Goal: Navigation & Orientation: Find specific page/section

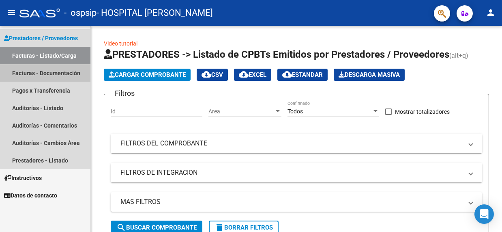
click at [62, 77] on link "Facturas - Documentación" at bounding box center [45, 72] width 90 height 17
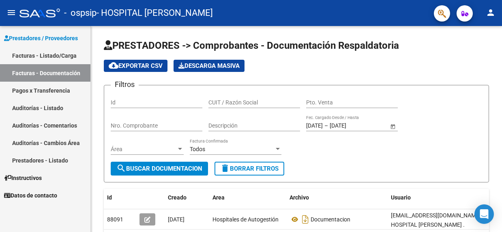
click at [41, 91] on link "Pagos x Transferencia" at bounding box center [45, 90] width 90 height 17
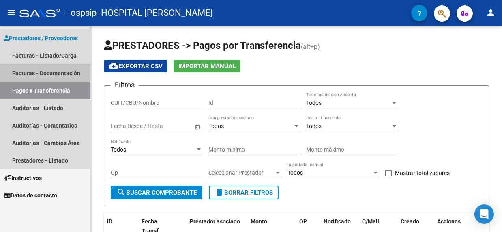
click at [38, 74] on link "Facturas - Documentación" at bounding box center [45, 72] width 90 height 17
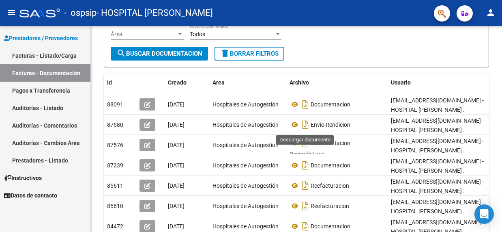
scroll to position [113, 0]
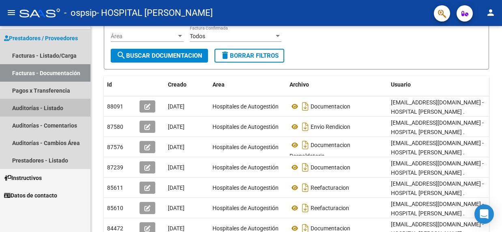
click at [44, 109] on link "Auditorías - Listado" at bounding box center [45, 107] width 90 height 17
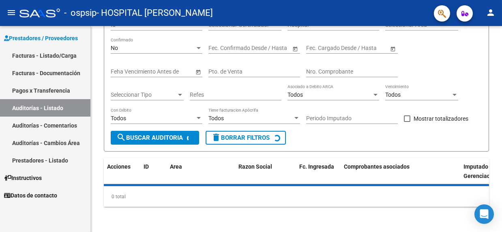
scroll to position [108, 0]
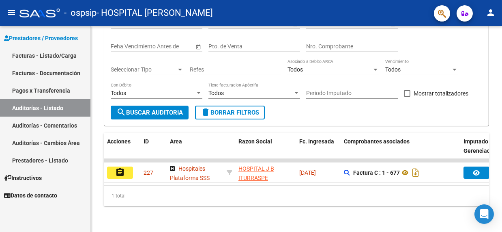
click at [47, 122] on link "Auditorías - Comentarios" at bounding box center [45, 124] width 90 height 17
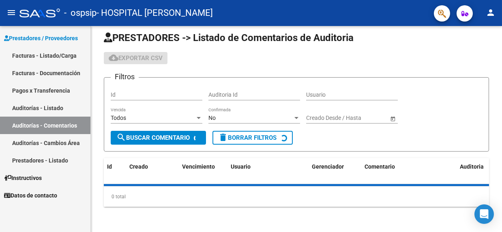
scroll to position [26, 0]
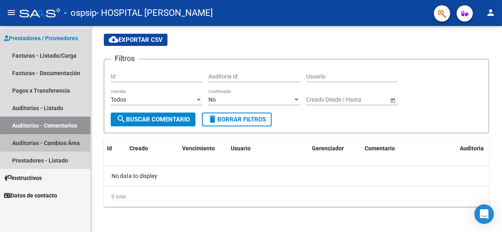
click at [61, 142] on link "Auditorías - Cambios Área" at bounding box center [45, 142] width 90 height 17
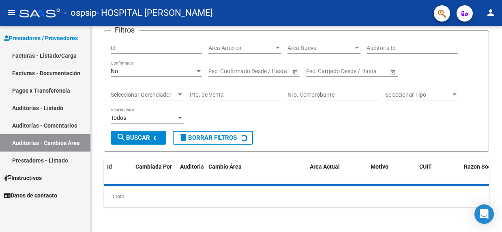
scroll to position [60, 0]
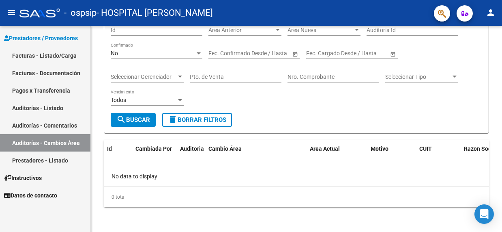
click at [67, 57] on link "Facturas - Listado/Carga" at bounding box center [45, 55] width 90 height 17
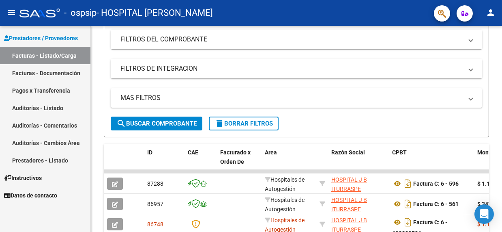
scroll to position [72, 0]
